Goal: Information Seeking & Learning: Learn about a topic

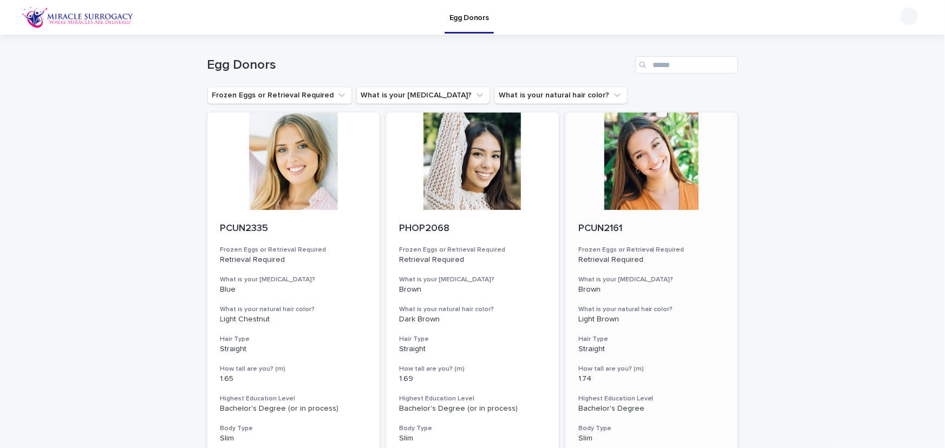
click at [670, 155] on div at bounding box center [651, 161] width 173 height 97
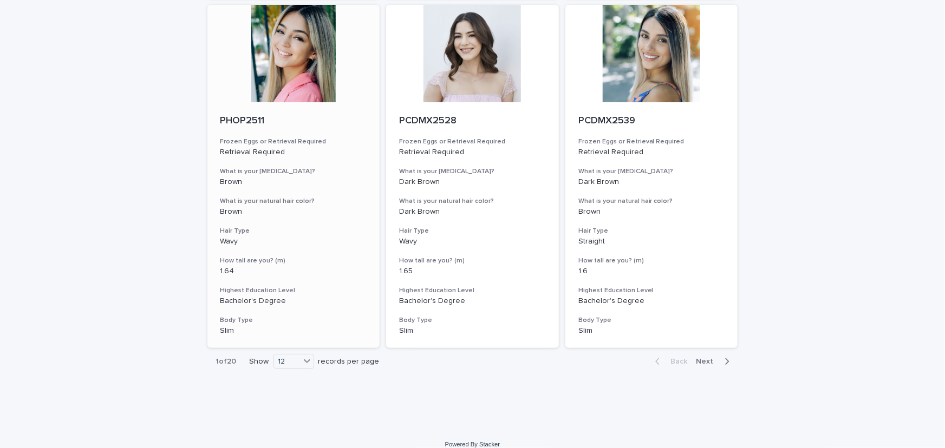
scroll to position [1170, 0]
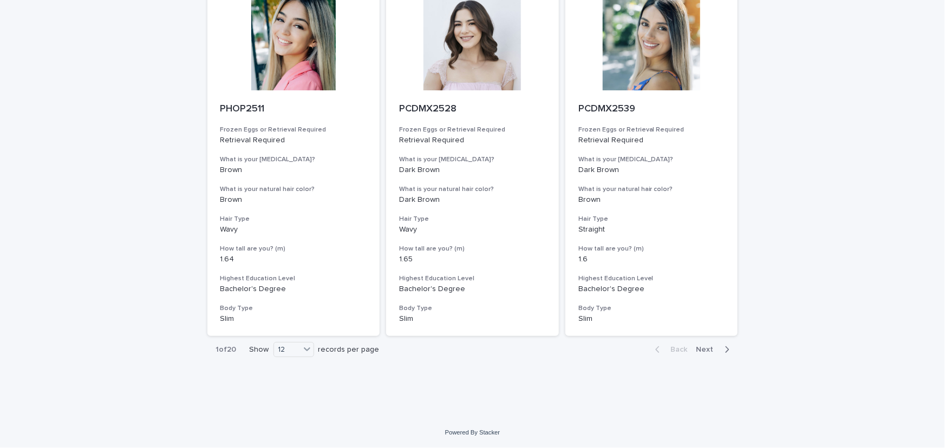
click at [287, 358] on div "1 of 20 Show 12 records per page" at bounding box center [297, 350] width 181 height 27
click at [288, 350] on div "12" at bounding box center [287, 349] width 26 height 11
click at [283, 387] on div "36" at bounding box center [291, 390] width 40 height 13
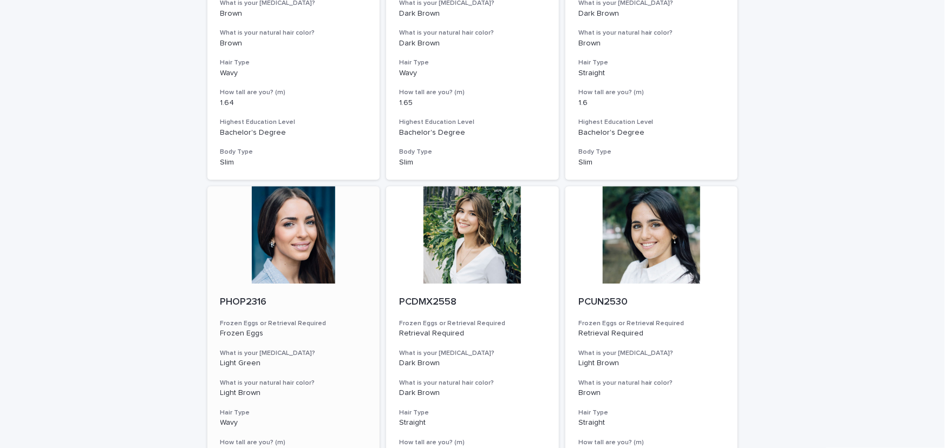
scroll to position [1399, 0]
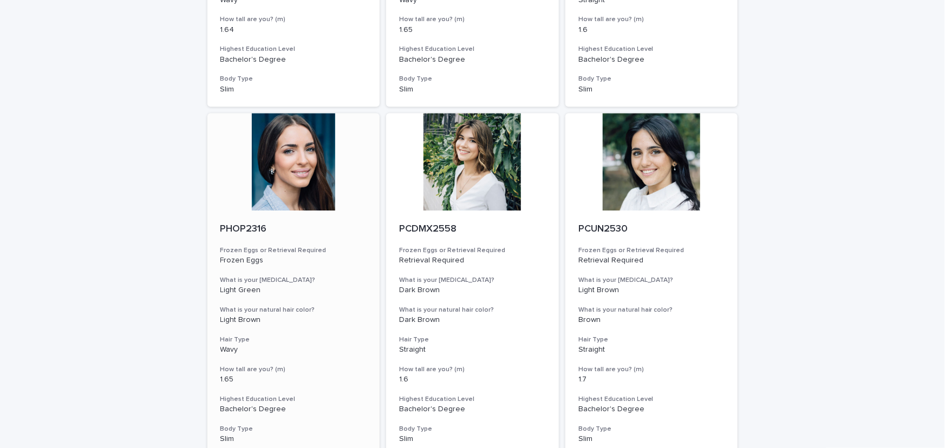
click at [305, 167] on div at bounding box center [293, 161] width 173 height 97
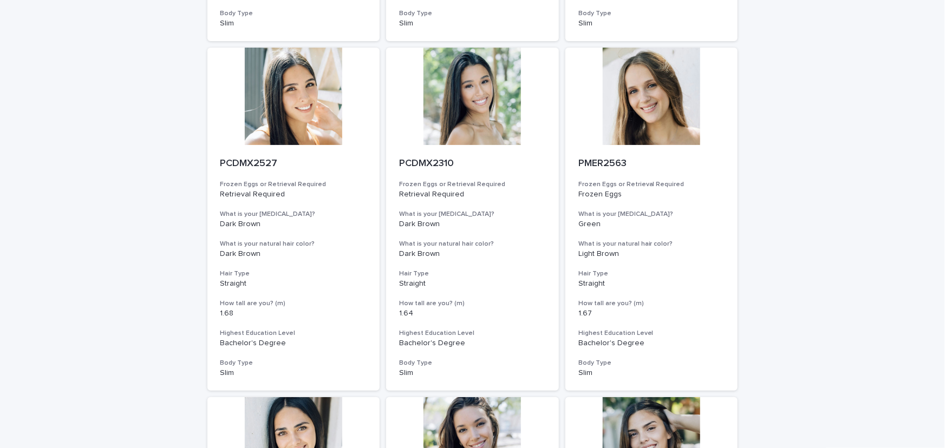
scroll to position [2203, 0]
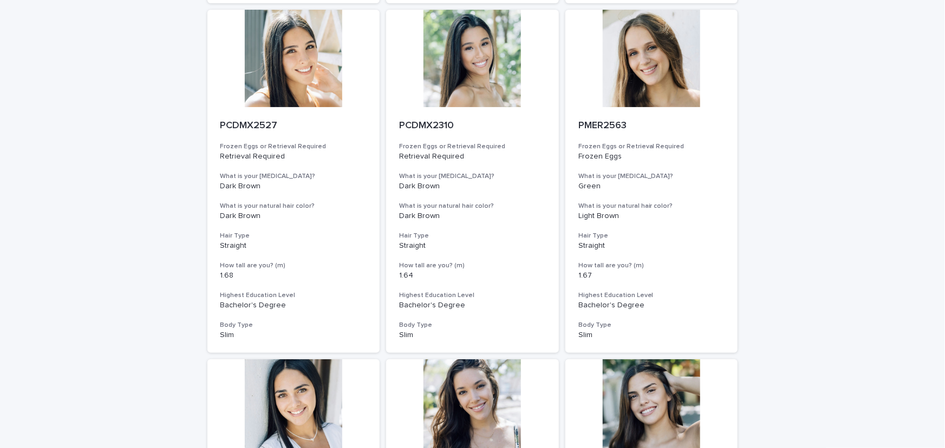
click at [841, 279] on div "Loading... Saving… Loading... Saving… Egg Donors Frozen Eggs or Retrieval Requi…" at bounding box center [472, 7] width 945 height 4353
click at [836, 269] on div "Loading... Saving… Loading... Saving… Egg Donors Frozen Eggs or Retrieval Requi…" at bounding box center [472, 7] width 945 height 4353
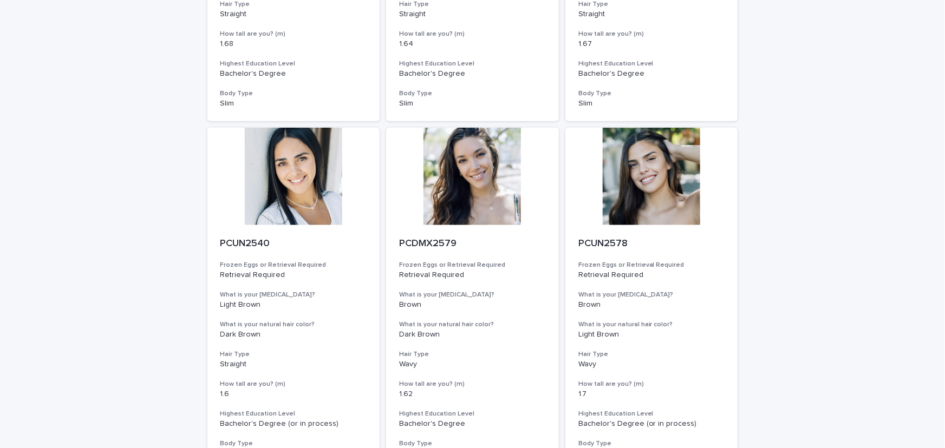
scroll to position [2433, 0]
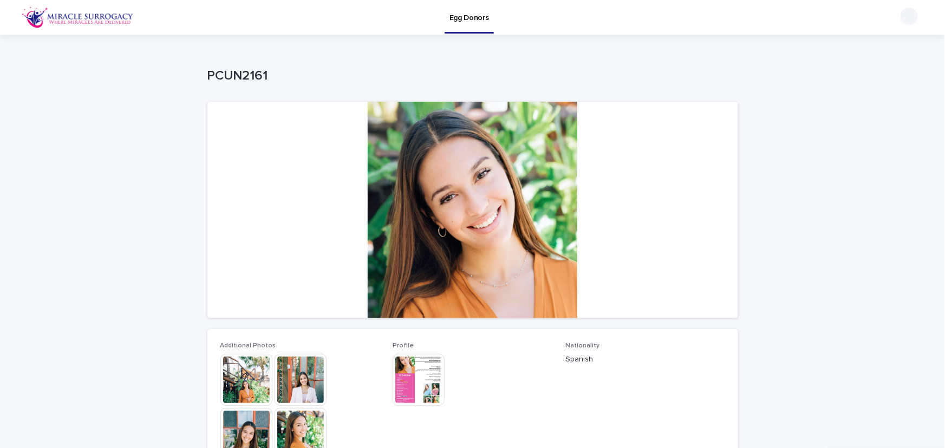
click at [413, 378] on img at bounding box center [418, 380] width 52 height 52
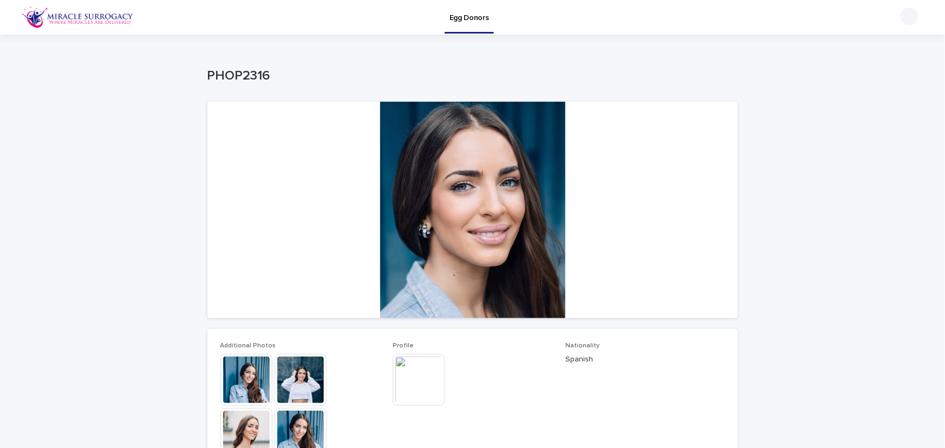
click at [490, 378] on div "This file cannot be opened Download File" at bounding box center [472, 381] width 160 height 54
click at [440, 387] on img at bounding box center [418, 380] width 52 height 52
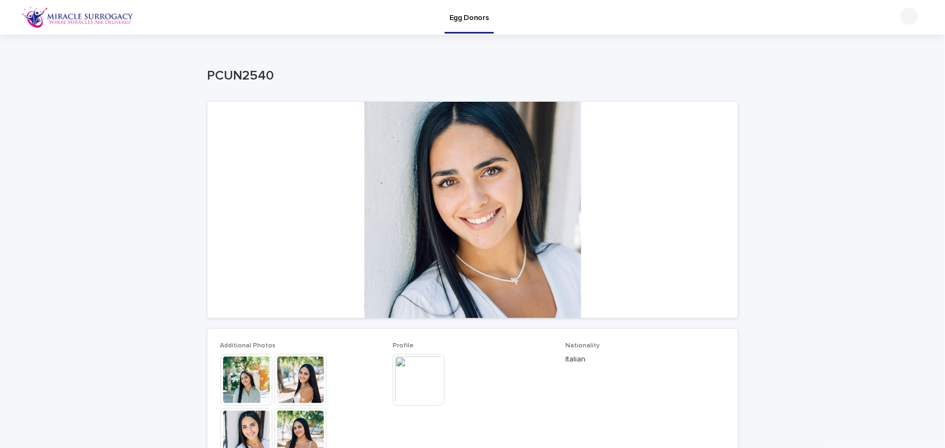
click at [425, 381] on img at bounding box center [418, 380] width 52 height 52
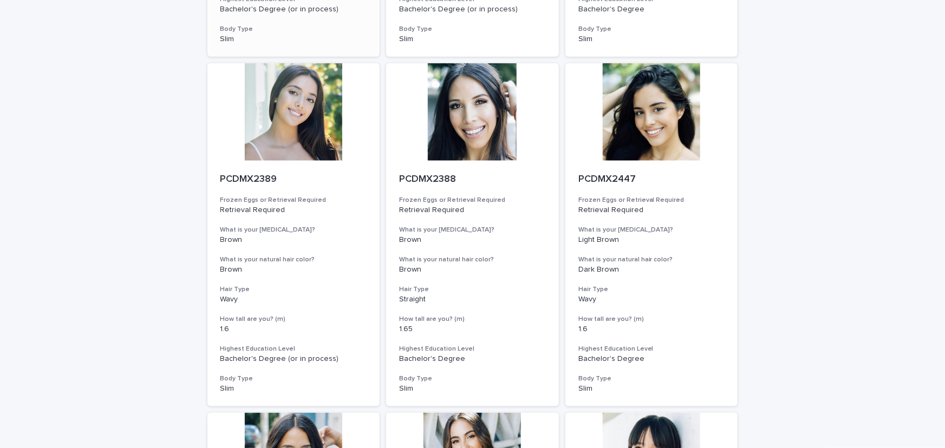
scroll to position [459, 0]
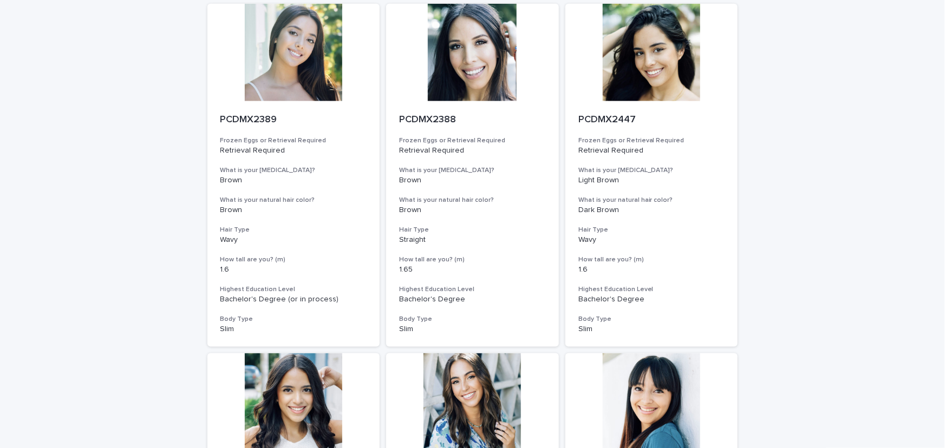
drag, startPoint x: 890, startPoint y: 280, endPoint x: 884, endPoint y: 279, distance: 6.5
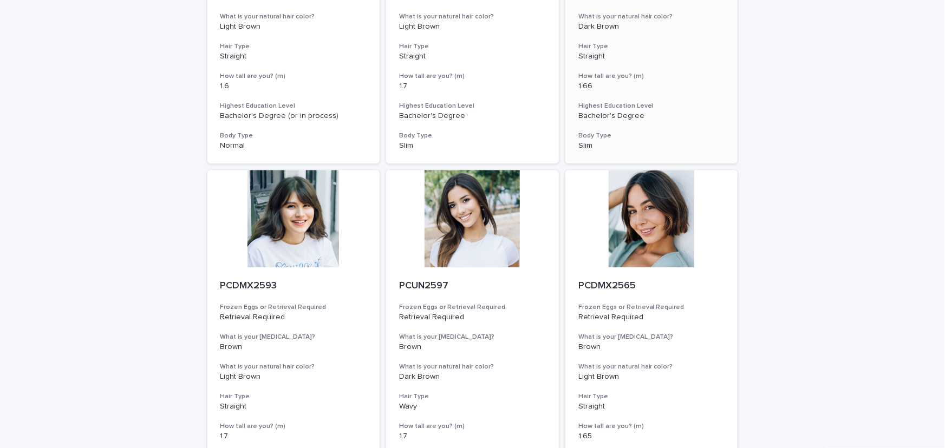
scroll to position [3445, 0]
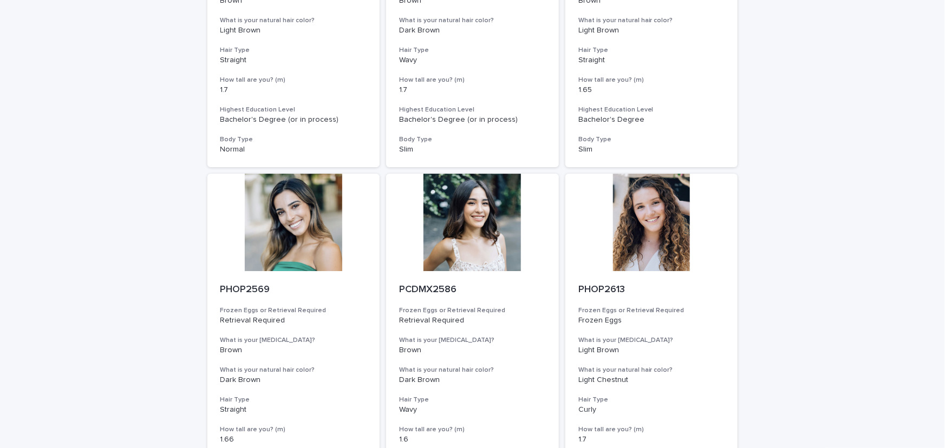
scroll to position [3970, 0]
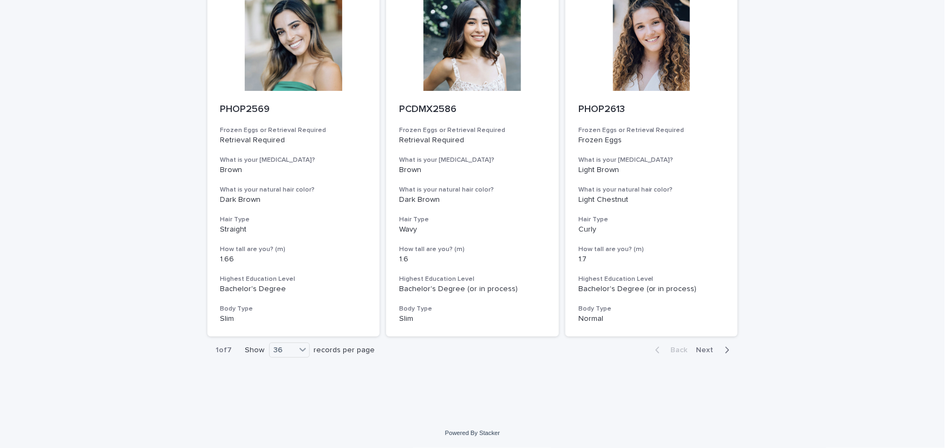
click at [708, 357] on div "Back Next" at bounding box center [691, 350] width 91 height 27
click at [708, 351] on span "Next" at bounding box center [708, 350] width 24 height 8
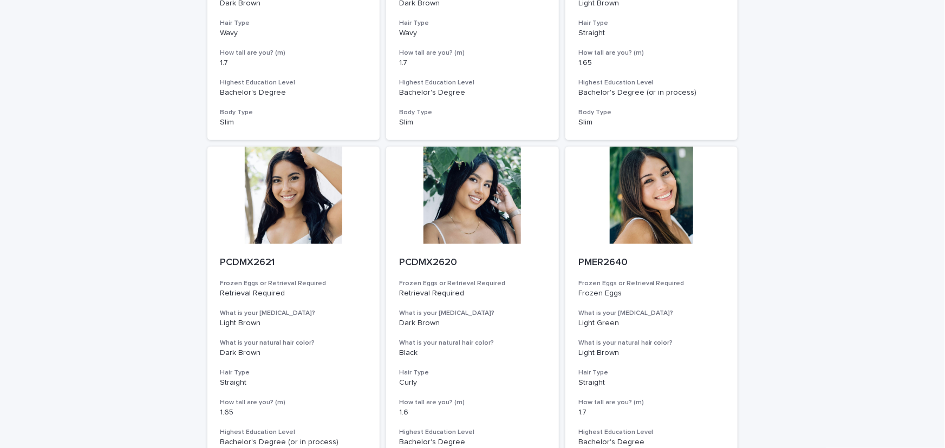
scroll to position [344, 0]
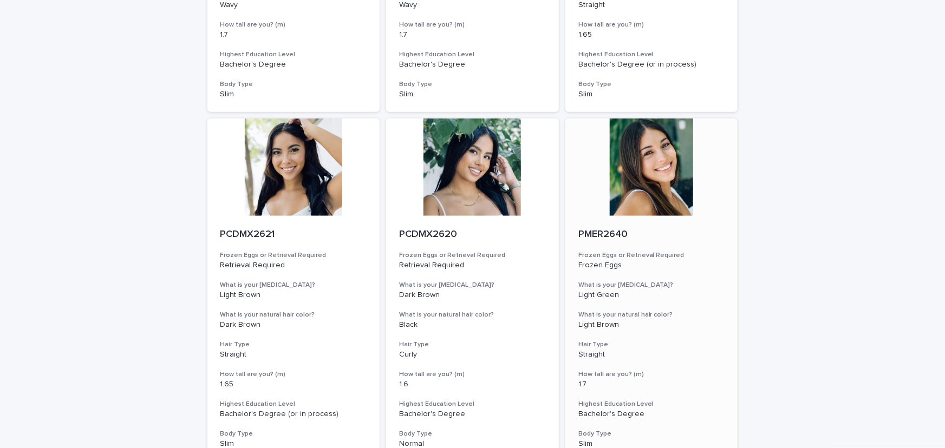
click at [669, 193] on div at bounding box center [651, 167] width 173 height 97
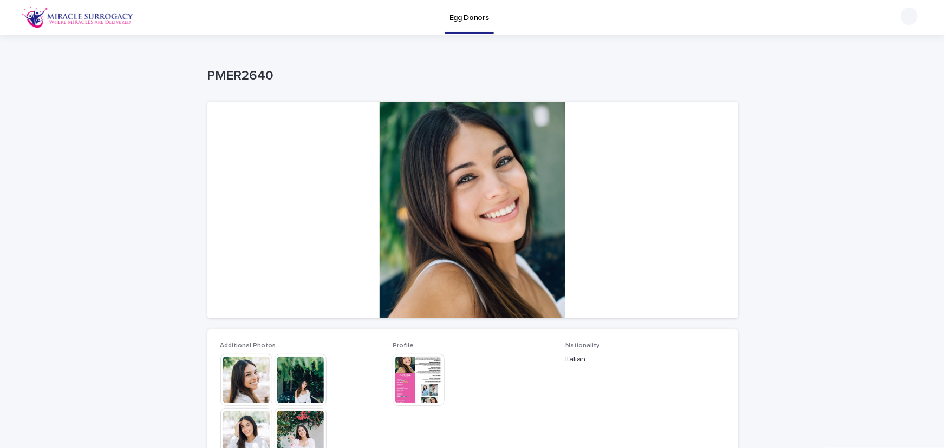
click at [413, 371] on img at bounding box center [418, 380] width 52 height 52
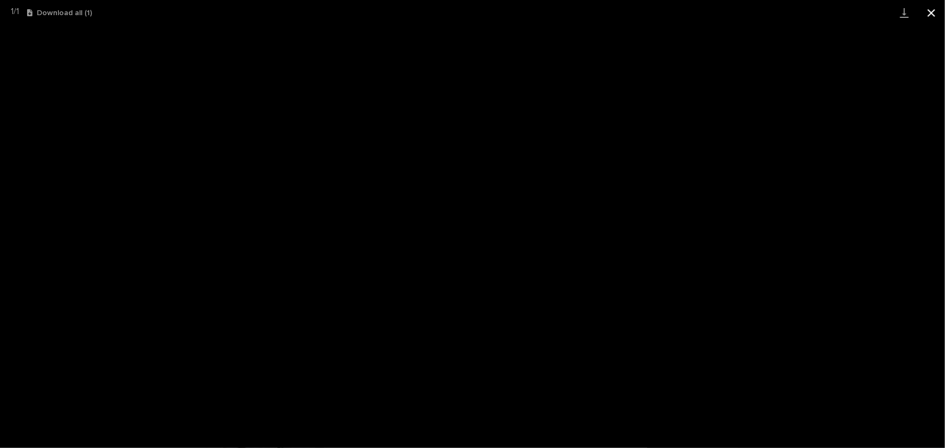
click at [933, 11] on button "Close gallery" at bounding box center [931, 12] width 27 height 25
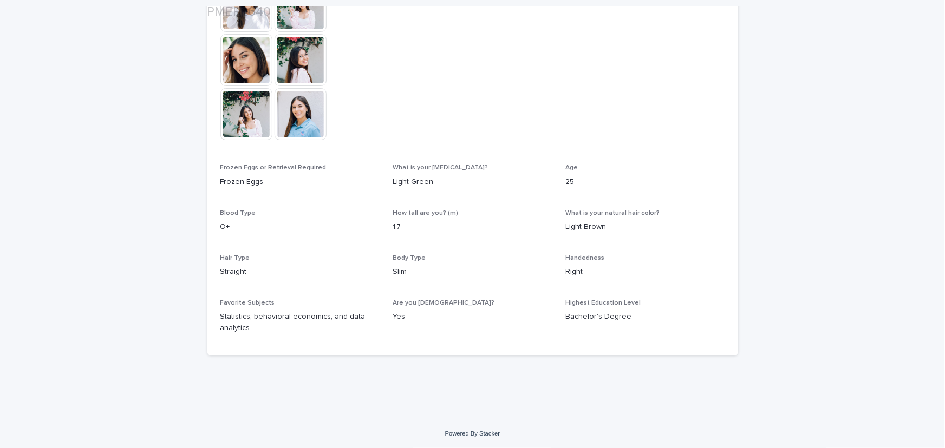
scroll to position [429, 0]
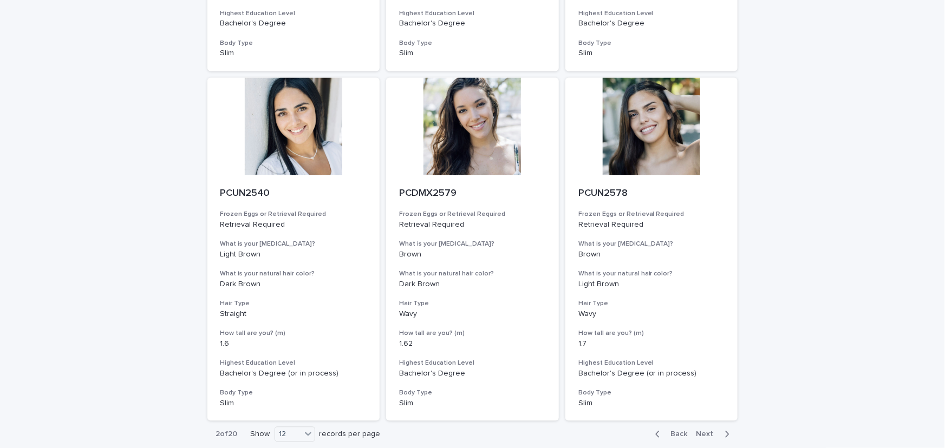
scroll to position [1170, 0]
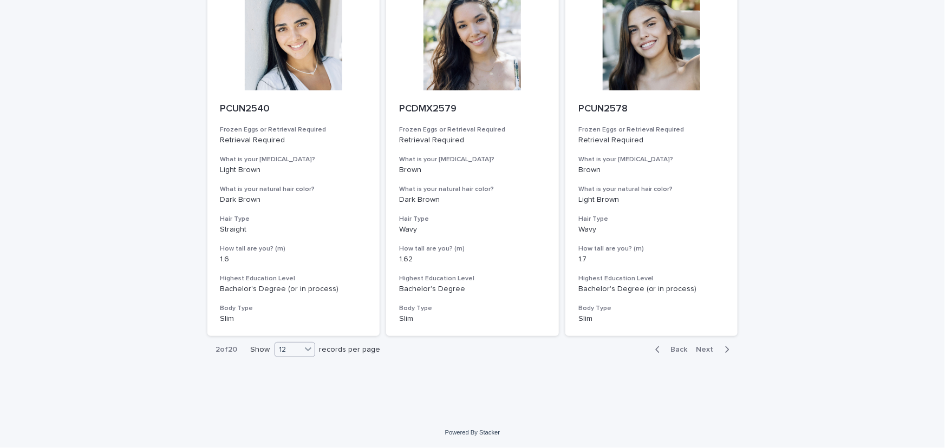
click at [281, 346] on div "12" at bounding box center [288, 349] width 26 height 11
click at [282, 387] on div "36" at bounding box center [293, 390] width 40 height 13
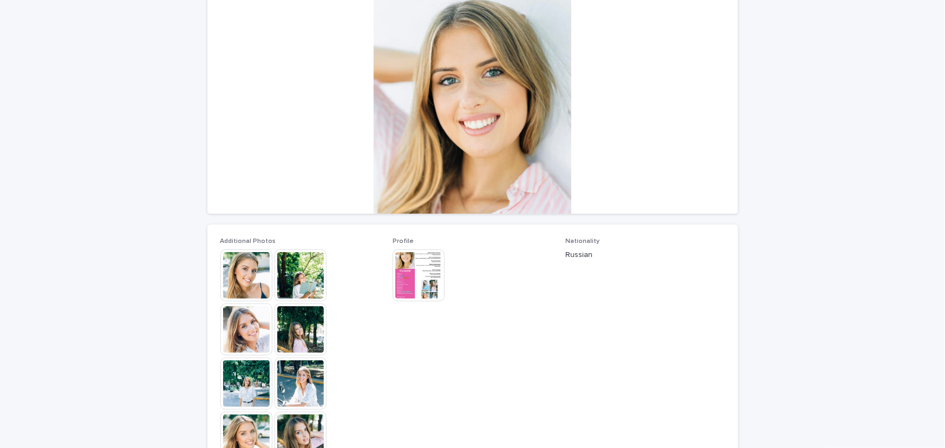
scroll to position [115, 0]
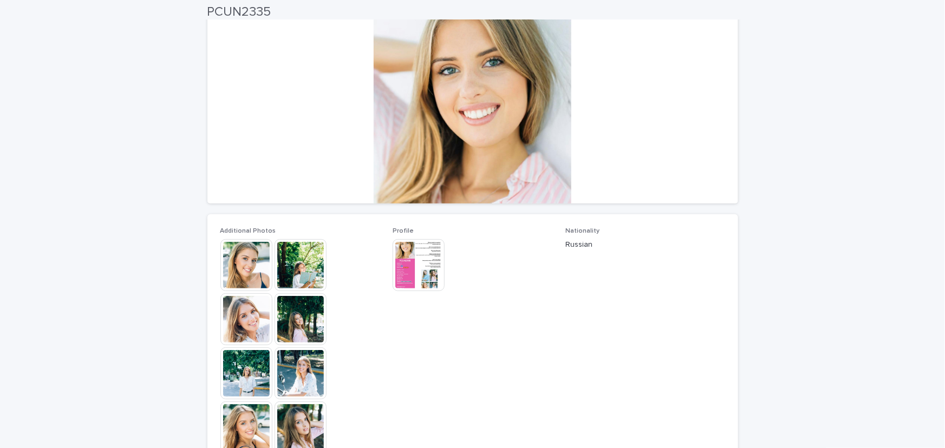
click at [428, 280] on img at bounding box center [418, 265] width 52 height 52
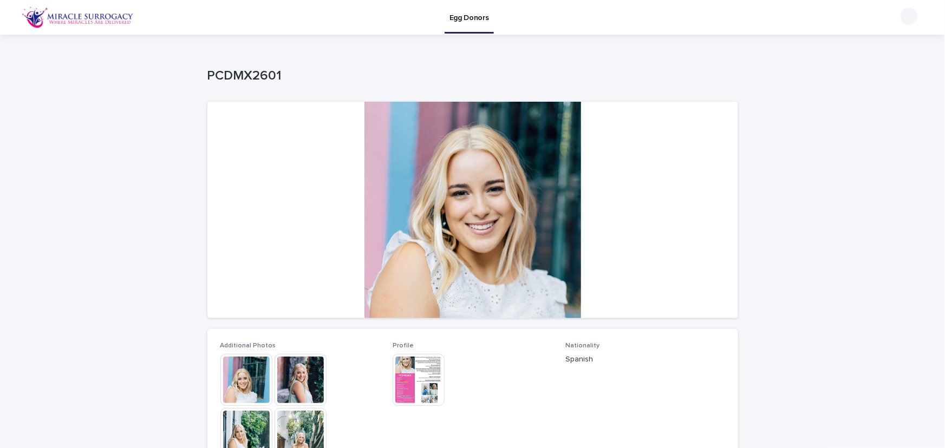
click at [424, 378] on img at bounding box center [418, 380] width 52 height 52
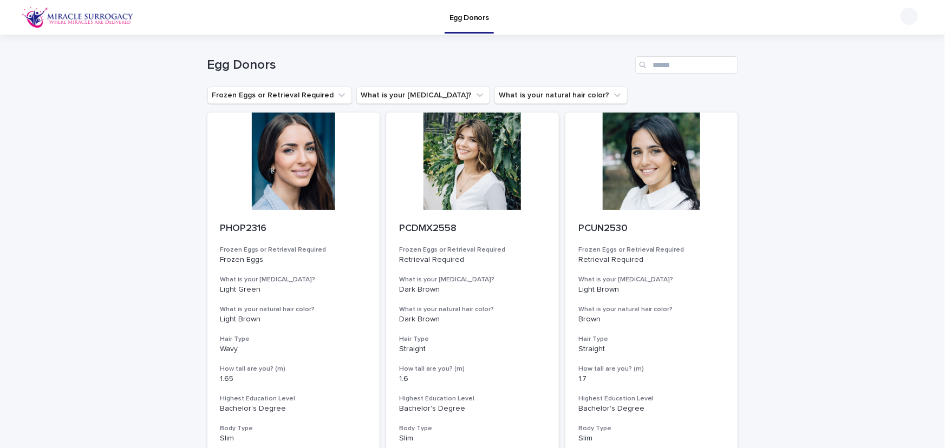
click at [101, 19] on img at bounding box center [78, 17] width 112 height 22
